Goal: Task Accomplishment & Management: Use online tool/utility

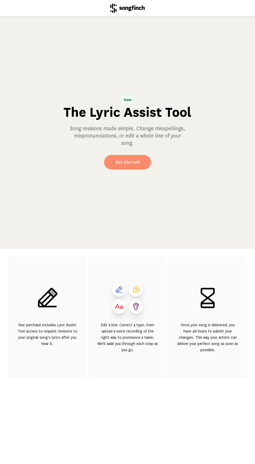
click at [132, 162] on link "Get Started" at bounding box center [127, 162] width 47 height 15
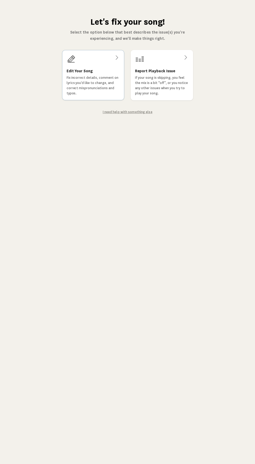
click at [89, 67] on div "Edit Your Song Fix incorrect details, comment on lyrics you'd like to change, a…" at bounding box center [93, 75] width 62 height 50
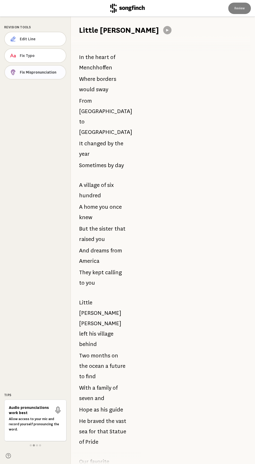
click at [44, 65] on button "Fix Mispronunciation" at bounding box center [35, 72] width 62 height 15
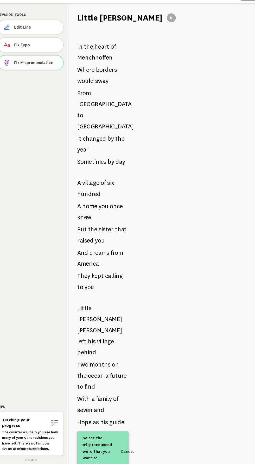
scroll to position [1, 0]
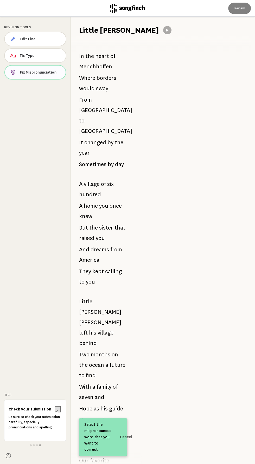
click at [42, 73] on span "Fix Mispronunciation" at bounding box center [41, 72] width 42 height 5
click at [94, 67] on span "Menchhoffen" at bounding box center [95, 66] width 33 height 10
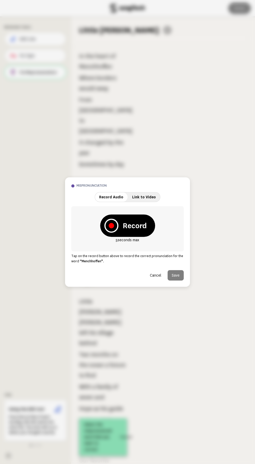
click at [132, 228] on strong "Record" at bounding box center [135, 226] width 24 height 10
click at [127, 220] on div "Record" at bounding box center [127, 226] width 55 height 22
click at [111, 262] on p "Tap on the record button above to record the correct pronunciation for the word…" at bounding box center [127, 259] width 112 height 10
click at [135, 222] on strong "Record" at bounding box center [135, 226] width 24 height 10
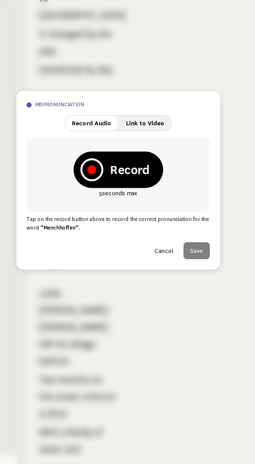
click at [112, 198] on span "Record Audio" at bounding box center [111, 197] width 24 height 4
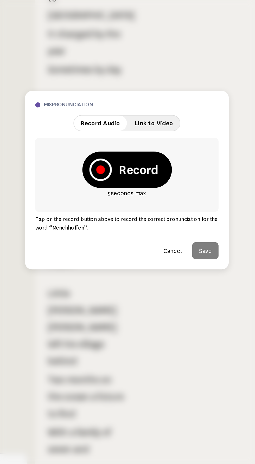
click at [114, 226] on icon at bounding box center [111, 226] width 14 height 14
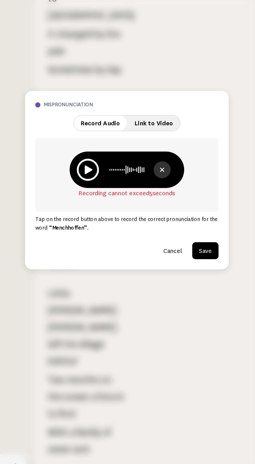
click at [106, 228] on icon at bounding box center [104, 226] width 14 height 14
click at [177, 276] on button "Save" at bounding box center [176, 275] width 16 height 10
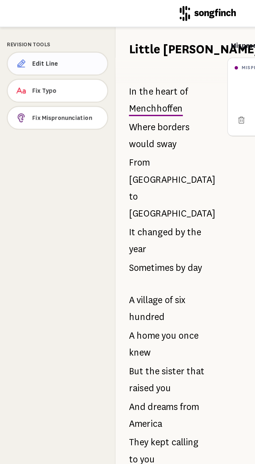
click at [39, 37] on span "Edit Line" at bounding box center [41, 38] width 42 height 5
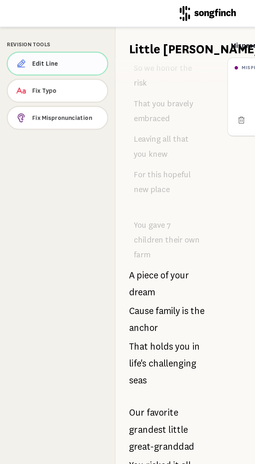
scroll to position [0, 0]
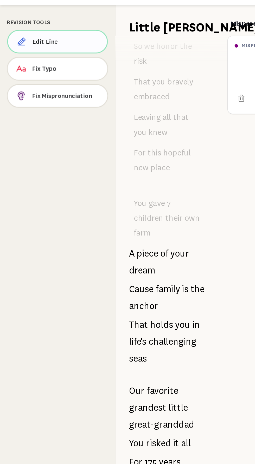
click at [42, 38] on span "Edit Line" at bounding box center [41, 38] width 42 height 5
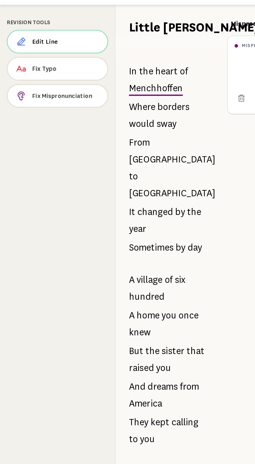
click at [82, 53] on span "In" at bounding box center [81, 57] width 5 height 10
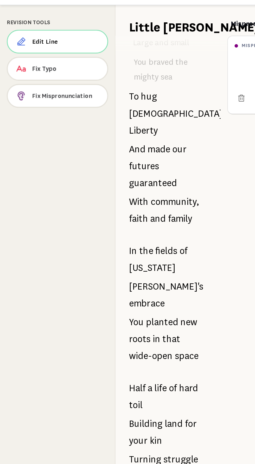
scroll to position [489, 0]
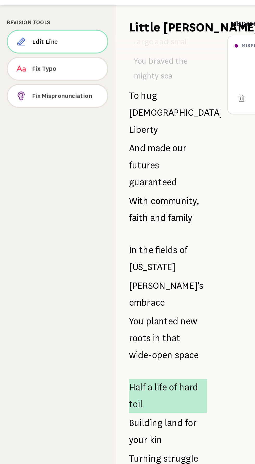
click at [82, 246] on span "Half" at bounding box center [84, 251] width 10 height 10
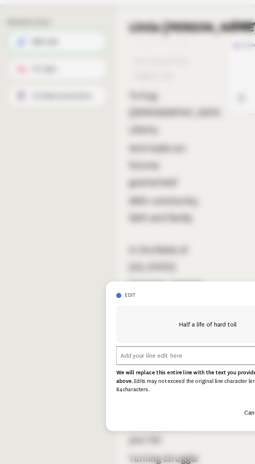
click at [95, 236] on input "text" at bounding box center [127, 231] width 112 height 11
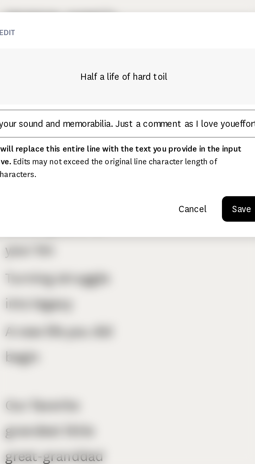
scroll to position [0, 45]
click at [171, 236] on input "my words too wordy...limits your sound and memorabilia. Just a comment as I lov…" at bounding box center [127, 231] width 112 height 11
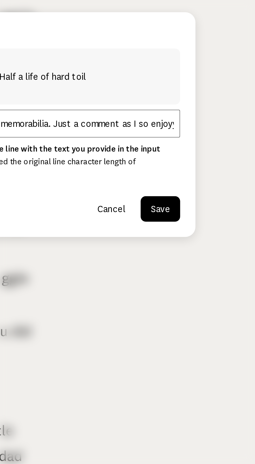
scroll to position [0, 38]
type input "my words too wordy...limits your sound and memorabilia. Just a comment as I so …"
click at [178, 261] on button "Save" at bounding box center [176, 266] width 16 height 10
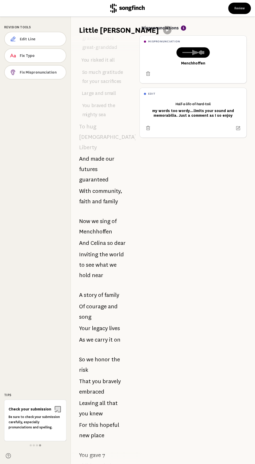
scroll to position [1220, 0]
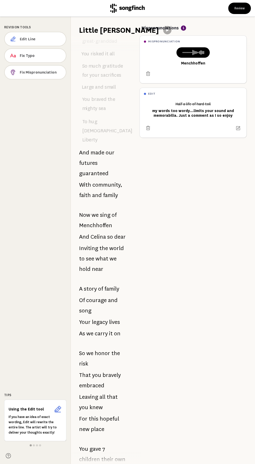
click at [41, 416] on p "If you have an idea of exact wording, Edit will rewrite the entire line. The ar…" at bounding box center [35, 425] width 53 height 21
